Goal: Check status

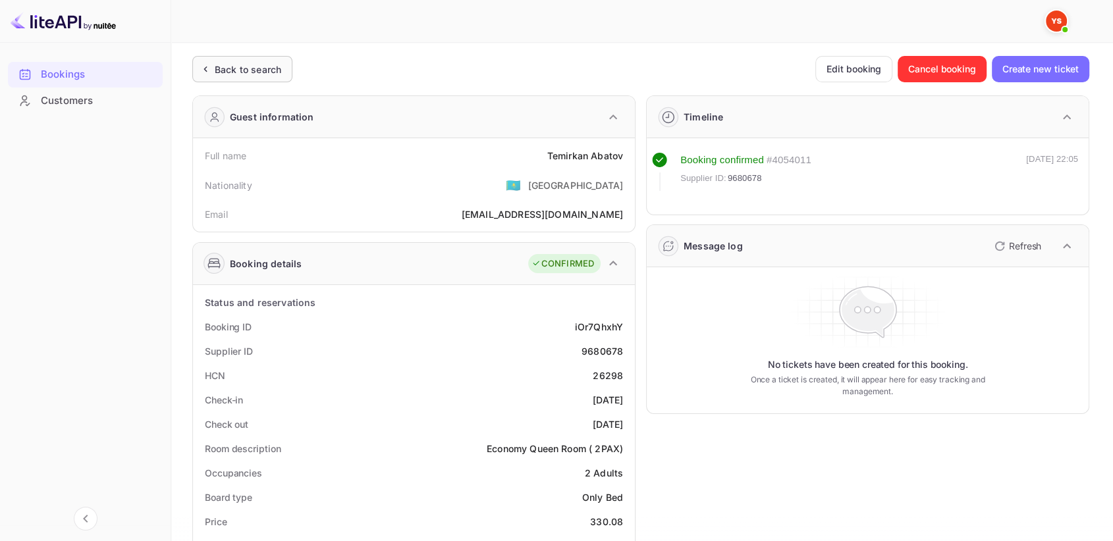
click at [236, 67] on div "Back to search" at bounding box center [248, 70] width 66 height 14
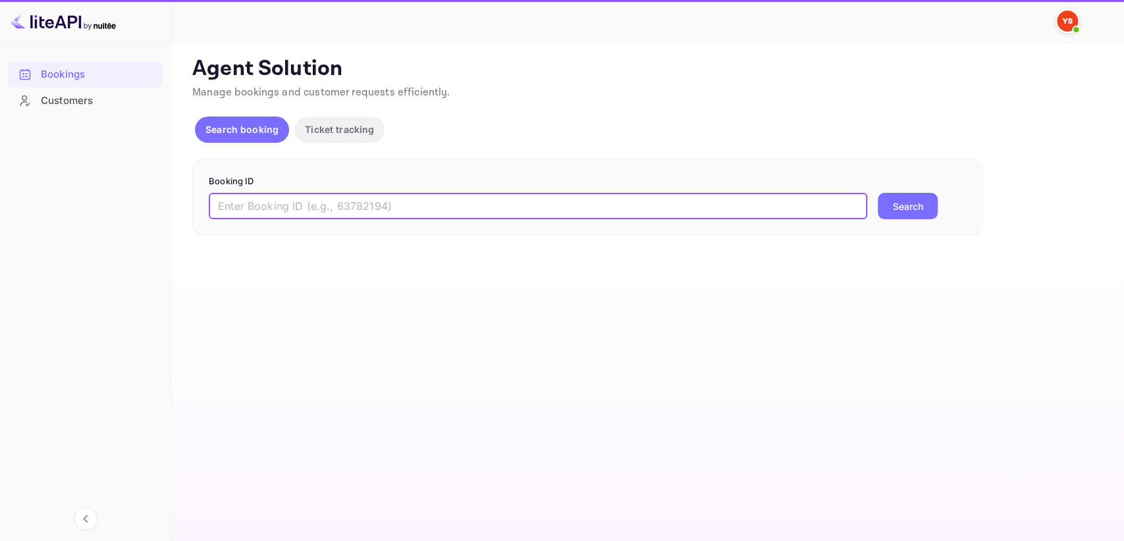
click at [274, 204] on input "text" at bounding box center [538, 206] width 658 height 26
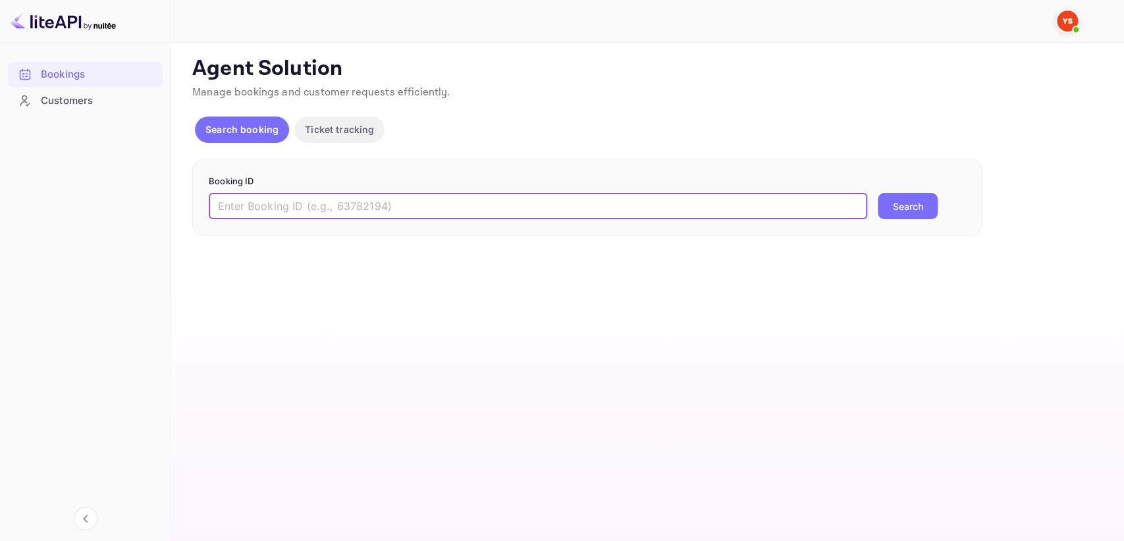
paste input "9691662"
type input "9691662"
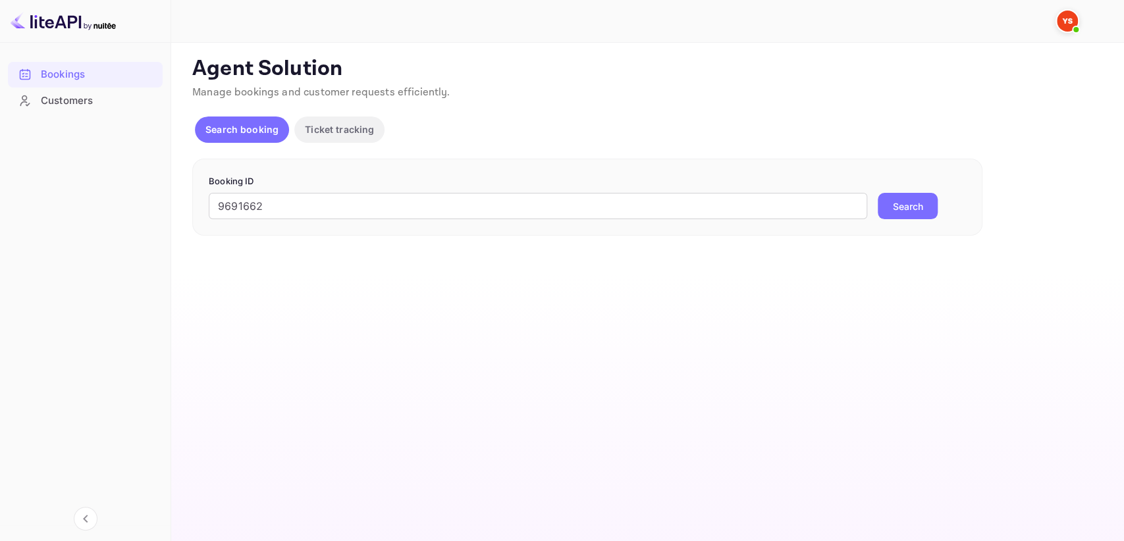
click at [916, 205] on button "Search" at bounding box center [908, 206] width 60 height 26
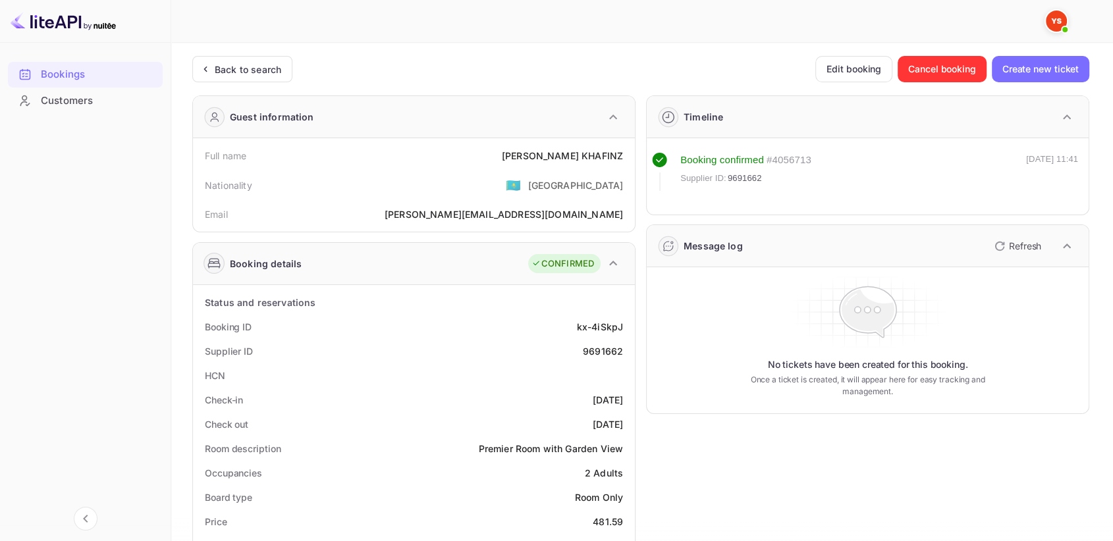
click at [606, 355] on div "9691662" at bounding box center [603, 351] width 40 height 14
copy div "9691662"
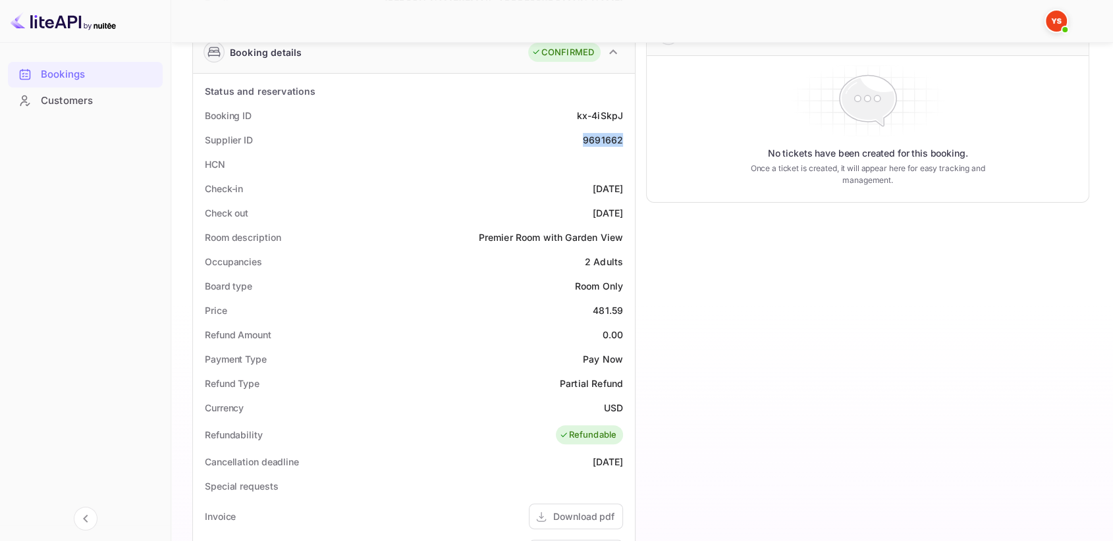
scroll to position [219, 0]
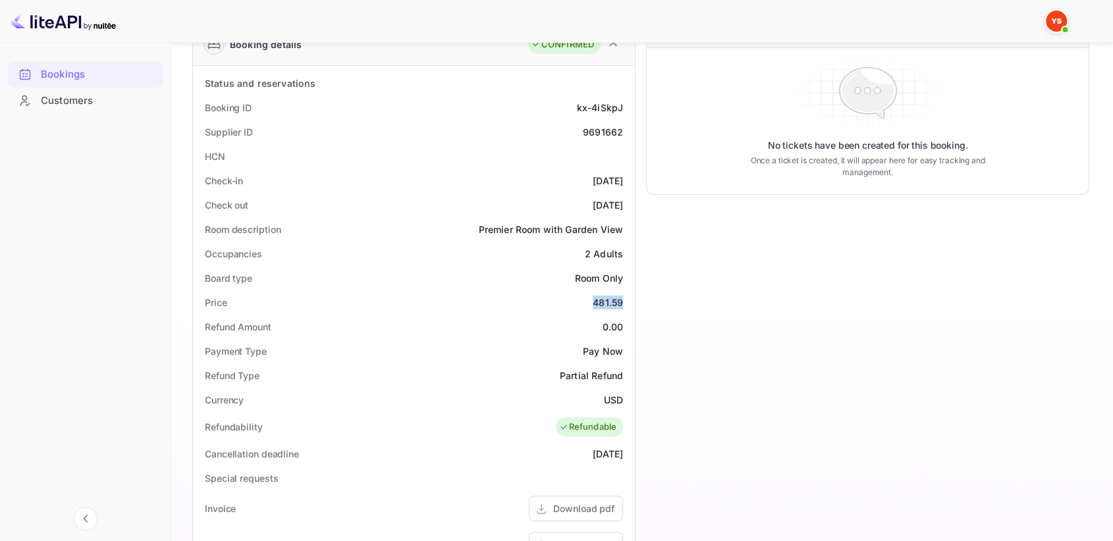
drag, startPoint x: 592, startPoint y: 305, endPoint x: 630, endPoint y: 304, distance: 38.2
click at [630, 304] on div "Status and reservations Booking ID kx-4iSkpJ Supplier ID 9691662 HCN Check-in […" at bounding box center [414, 441] width 442 height 750
copy div "481.59"
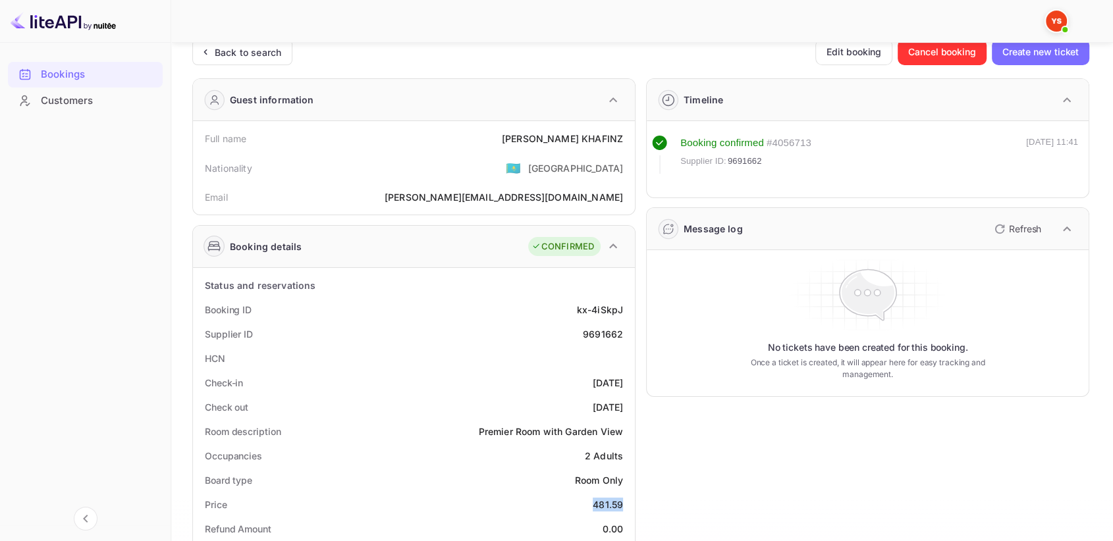
scroll to position [0, 0]
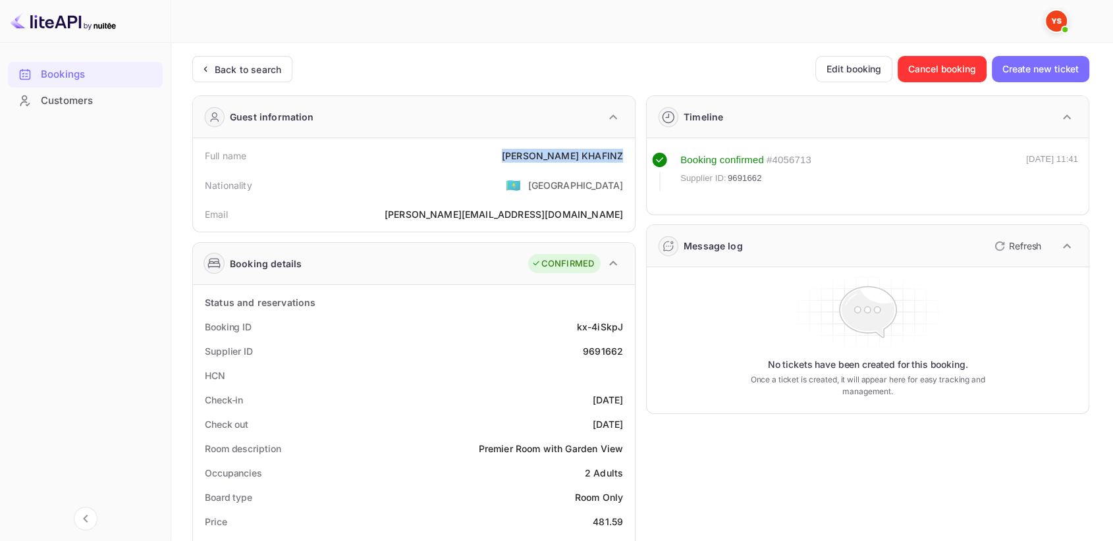
drag, startPoint x: 550, startPoint y: 153, endPoint x: 625, endPoint y: 153, distance: 75.1
click at [625, 153] on div "Full name [PERSON_NAME]" at bounding box center [413, 156] width 431 height 24
copy div "[PERSON_NAME]"
